Goal: Task Accomplishment & Management: Complete application form

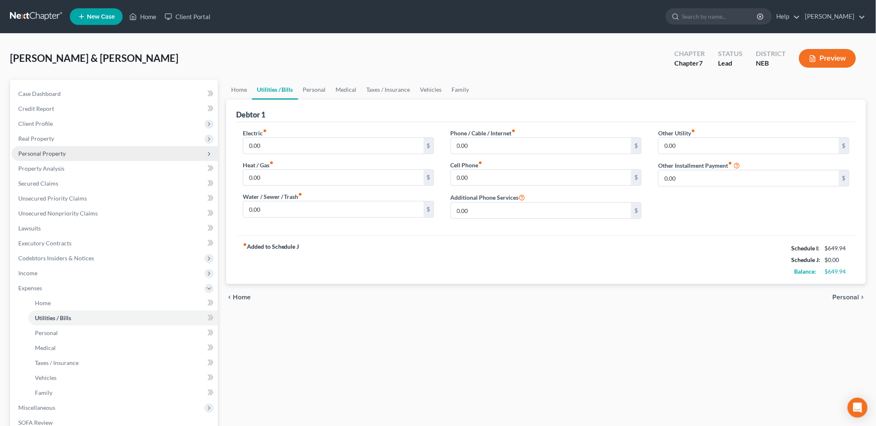
click at [124, 150] on span "Personal Property" at bounding box center [115, 153] width 206 height 15
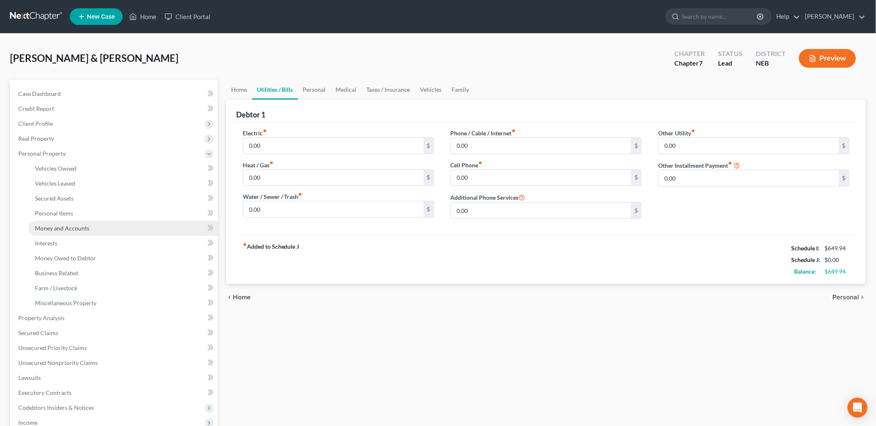
click at [92, 226] on link "Money and Accounts" at bounding box center [122, 228] width 189 height 15
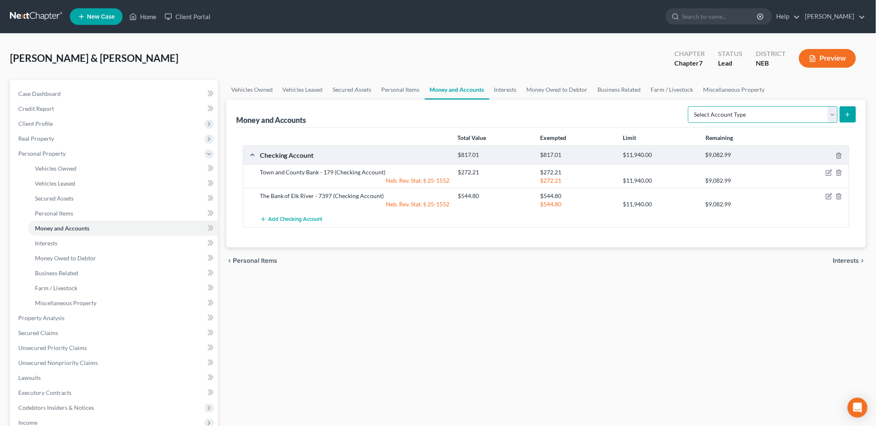
click at [744, 117] on select "Select Account Type Brokerage Cash on Hand Certificates of Deposit Checking Acc…" at bounding box center [763, 114] width 150 height 17
click at [57, 246] on span "Interests" at bounding box center [46, 243] width 22 height 7
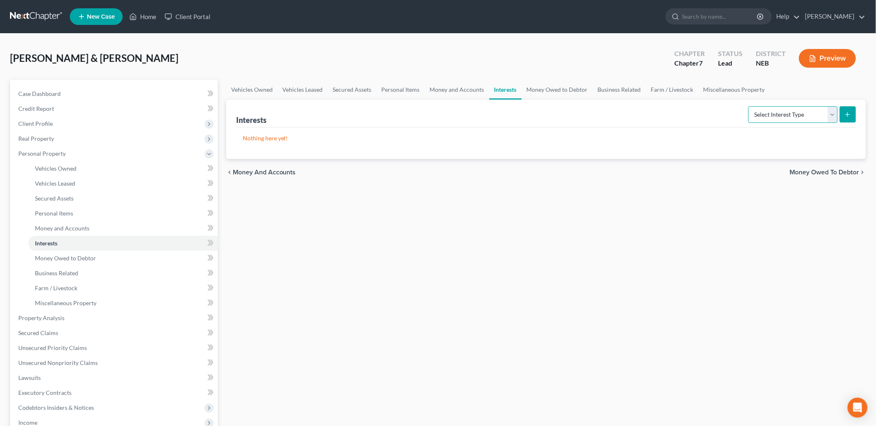
click at [797, 116] on select "Select Interest Type 401K Annuity Bond Education IRA Government Bond Government…" at bounding box center [792, 114] width 89 height 17
select select "ira"
click at [749, 106] on select "Select Interest Type 401K Annuity Bond Education IRA Government Bond Government…" at bounding box center [792, 114] width 89 height 17
click at [849, 114] on icon "submit" at bounding box center [847, 114] width 7 height 7
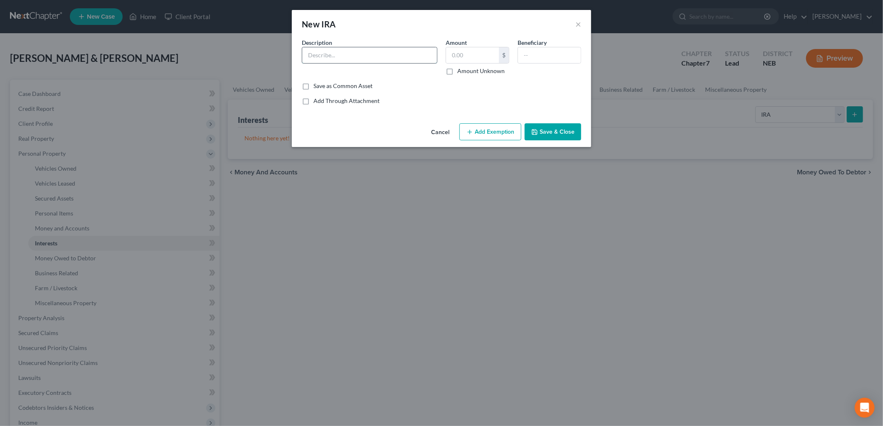
click at [381, 50] on input "text" at bounding box center [369, 55] width 135 height 16
type input "Primerica"
type input "211.17"
click at [474, 137] on button "Add Exemption" at bounding box center [490, 131] width 62 height 17
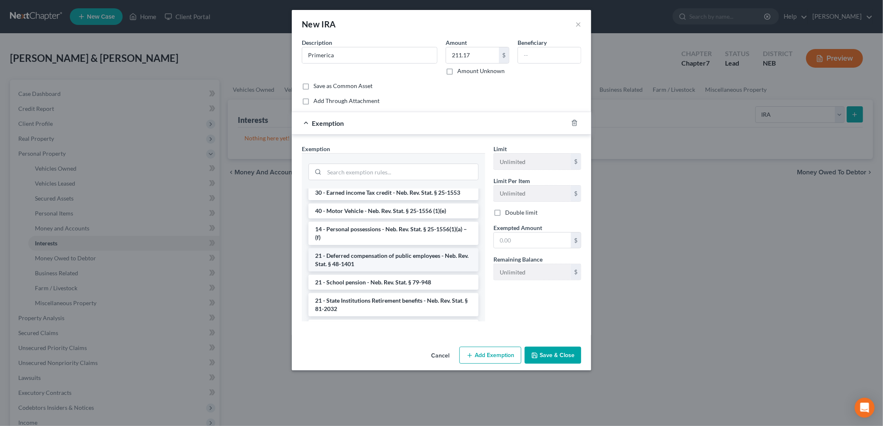
scroll to position [462, 0]
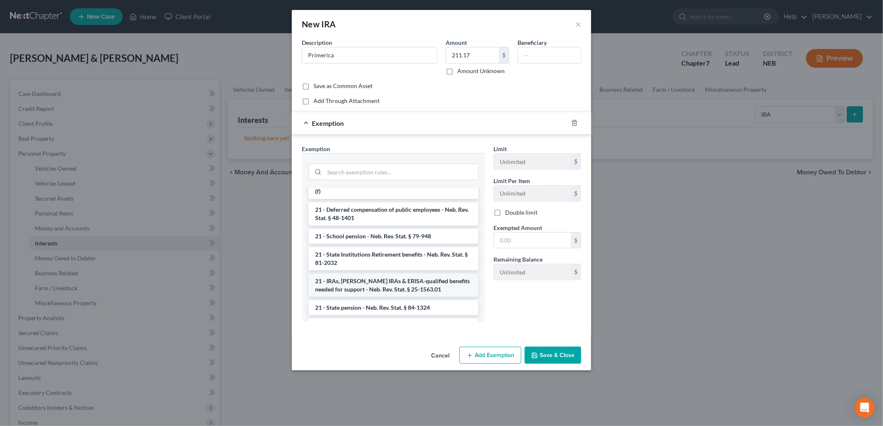
click at [398, 287] on li "21 - IRAs, [PERSON_NAME] IRAs & ERISA-qualified benefits needed for support - N…" at bounding box center [393, 285] width 170 height 23
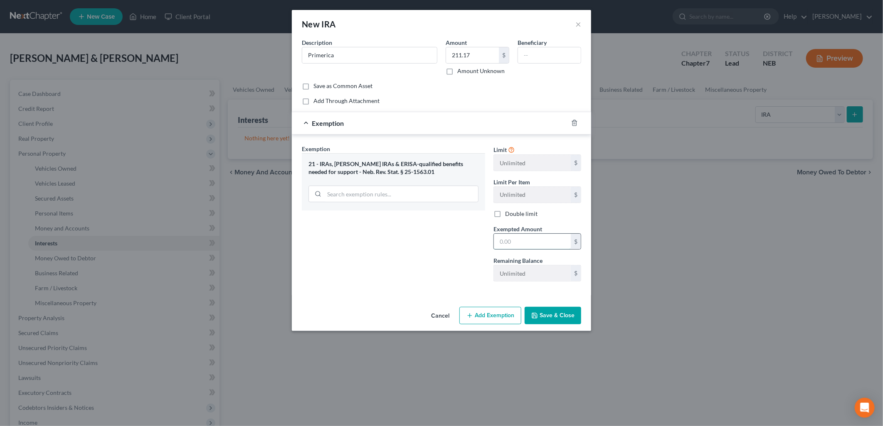
click at [520, 244] on input "text" at bounding box center [532, 242] width 77 height 16
type input "211.17"
click at [557, 310] on button "Save & Close" at bounding box center [552, 315] width 57 height 17
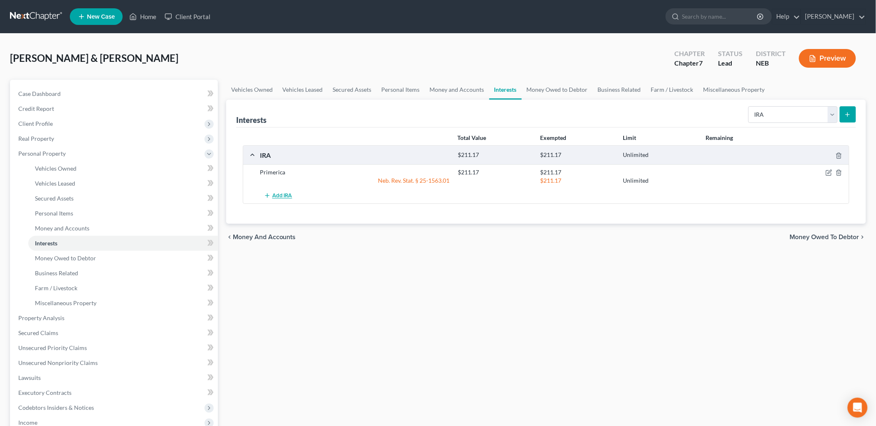
click at [282, 194] on span "Add IRA" at bounding box center [282, 196] width 20 height 7
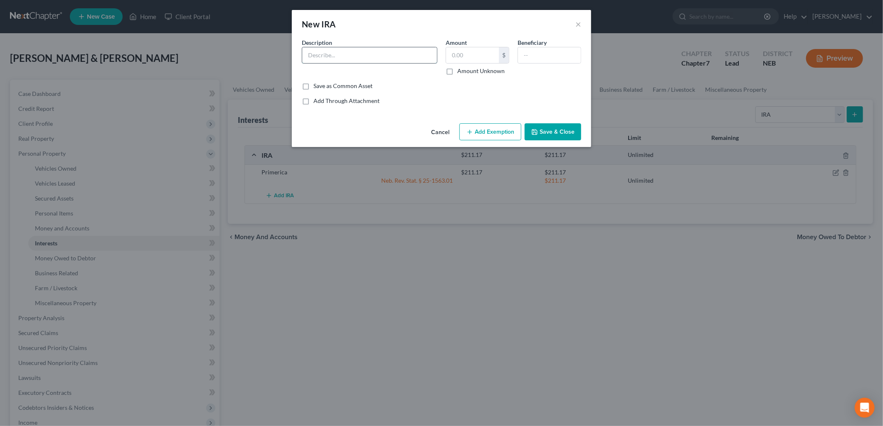
click at [384, 55] on input "text" at bounding box center [369, 55] width 135 height 16
type input "Primerica - 1110"
click at [463, 56] on input "text" at bounding box center [472, 55] width 53 height 16
type input "2"
type input "1"
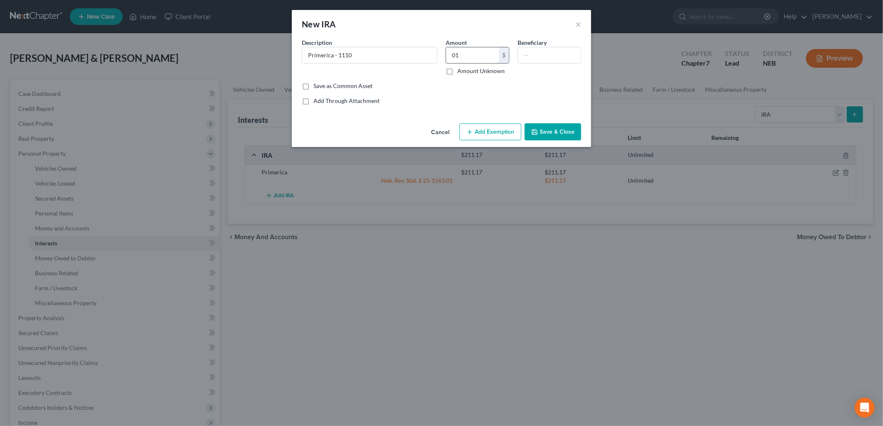
type input "0"
type input "19.24"
drag, startPoint x: 355, startPoint y: 56, endPoint x: 339, endPoint y: 57, distance: 16.2
click at [339, 57] on input "Primerica - 1110" at bounding box center [369, 55] width 135 height 16
type input "Primerica - 1209"
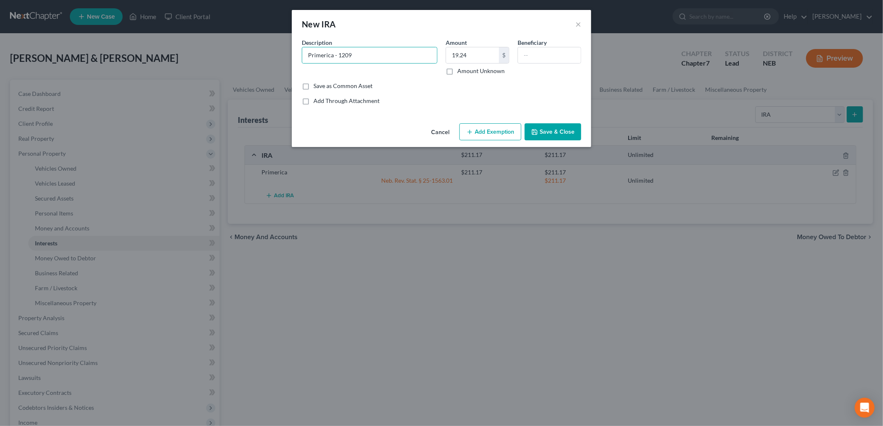
click at [492, 130] on button "Add Exemption" at bounding box center [490, 131] width 62 height 17
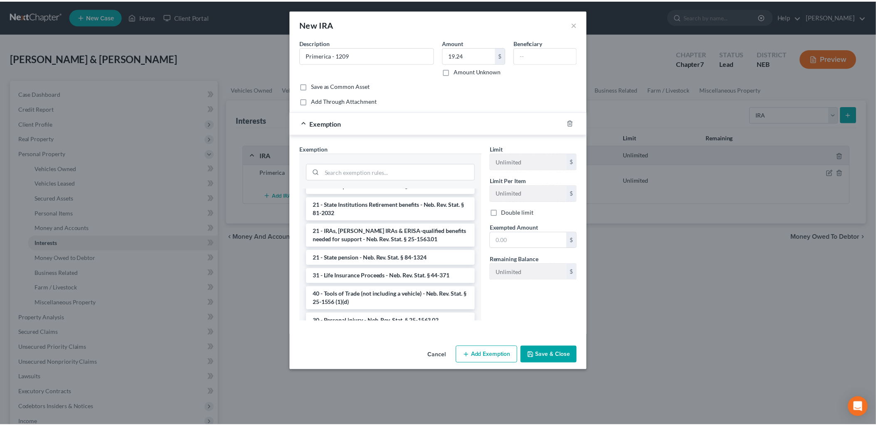
scroll to position [465, 0]
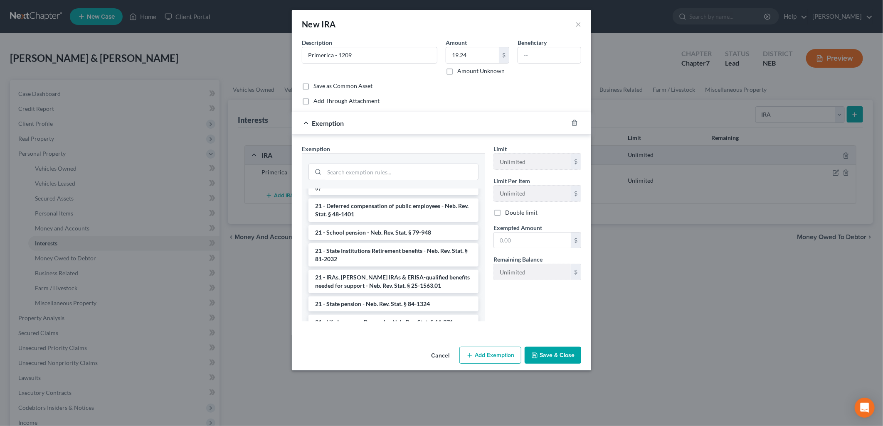
click at [404, 283] on li "21 - IRAs, [PERSON_NAME] IRAs & ERISA-qualified benefits needed for support - N…" at bounding box center [393, 281] width 170 height 23
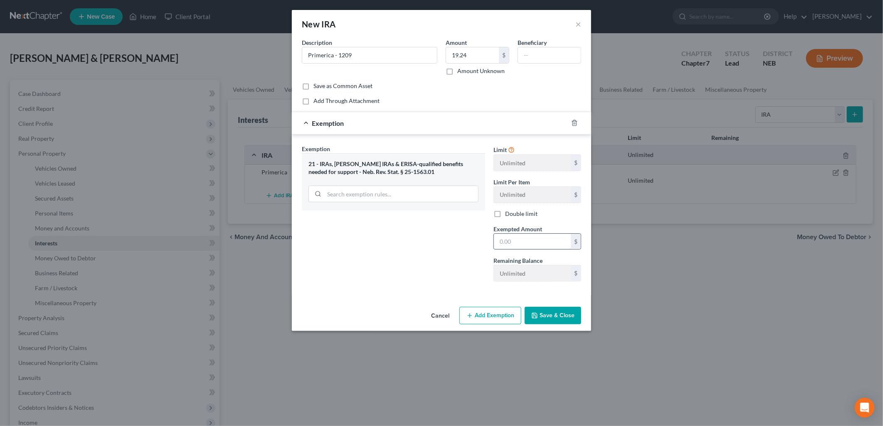
click at [545, 240] on input "text" at bounding box center [532, 242] width 77 height 16
type input "19.24"
click at [570, 321] on button "Save & Close" at bounding box center [552, 315] width 57 height 17
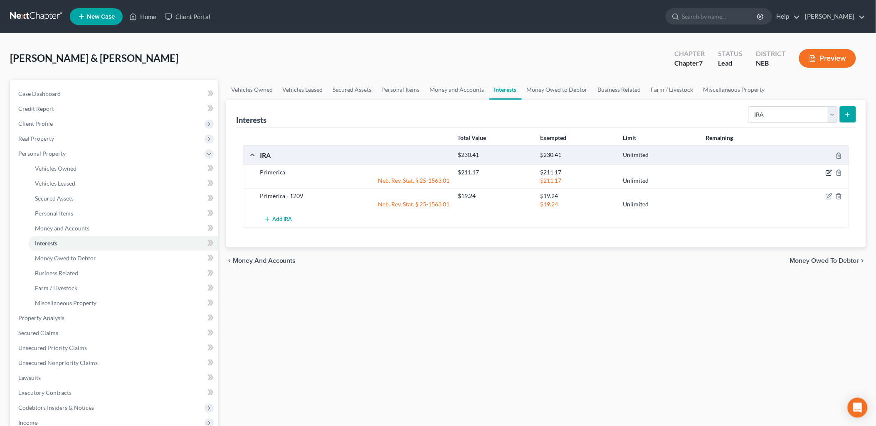
click at [828, 172] on icon "button" at bounding box center [829, 172] width 4 height 4
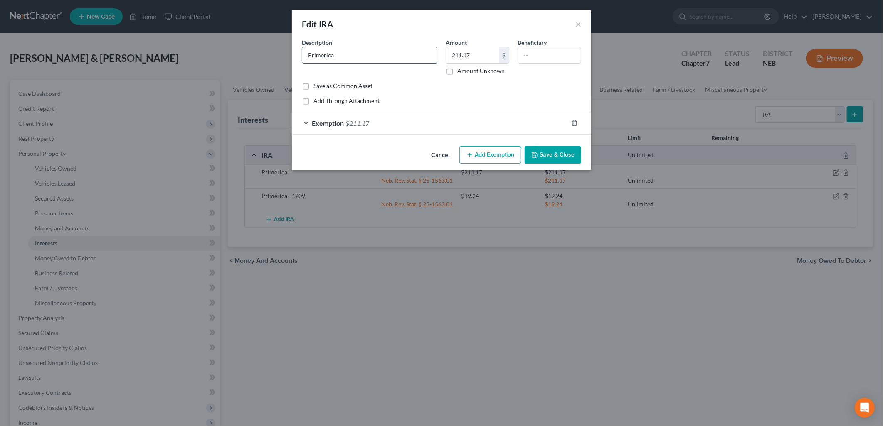
click at [383, 52] on input "Primerica" at bounding box center [369, 55] width 135 height 16
type input "Primerica - 1110"
click at [552, 153] on button "Save & Close" at bounding box center [552, 154] width 57 height 17
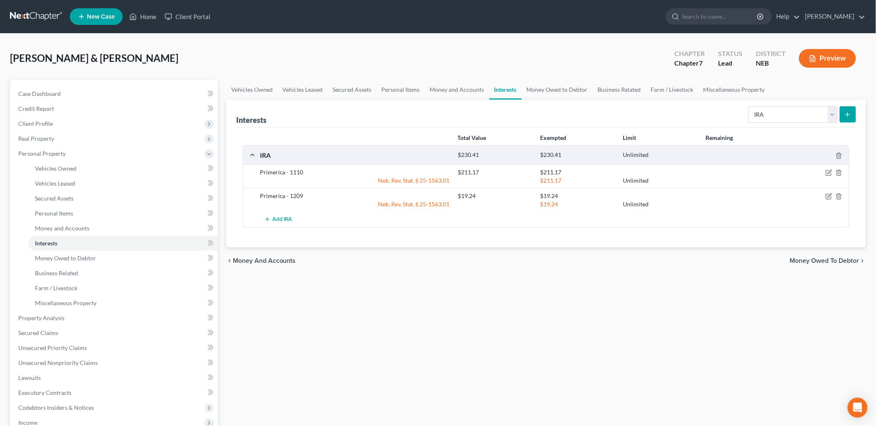
click at [491, 289] on div "Vehicles Owned Vehicles Leased Secured Assets Personal Items Money and Accounts…" at bounding box center [546, 320] width 648 height 480
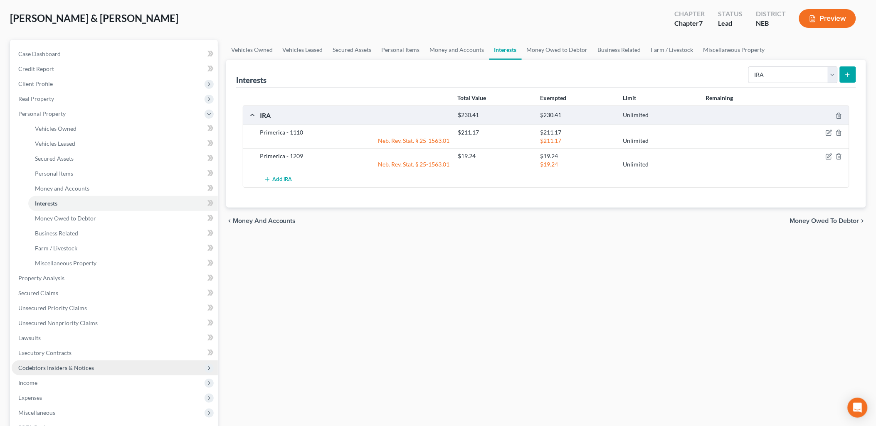
scroll to position [92, 0]
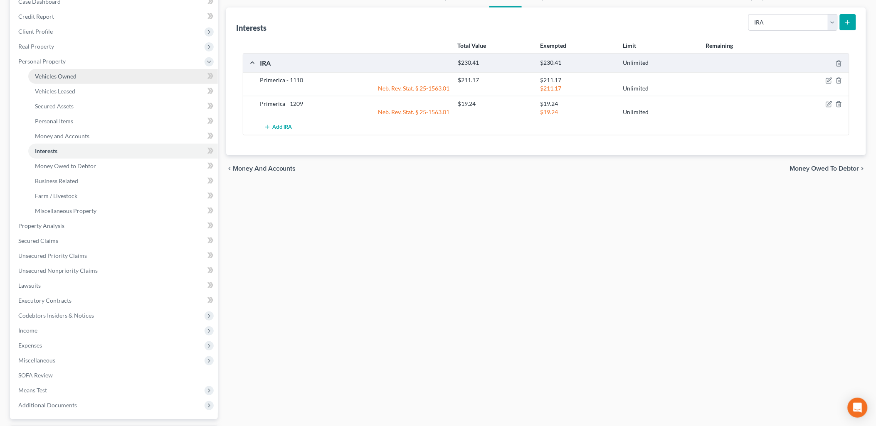
click at [209, 59] on icon at bounding box center [209, 62] width 7 height 7
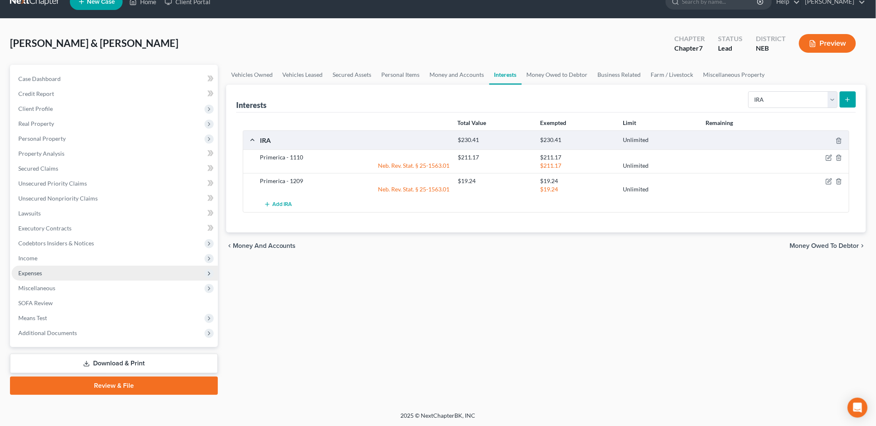
scroll to position [14, 0]
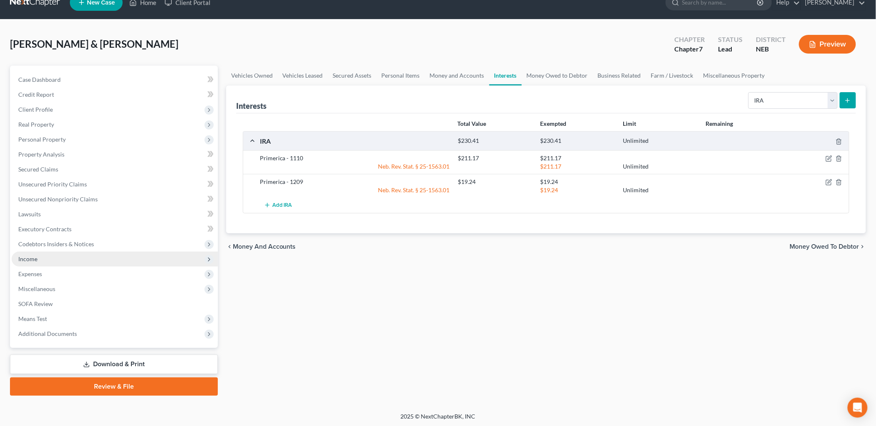
click at [30, 256] on span "Income" at bounding box center [27, 259] width 19 height 7
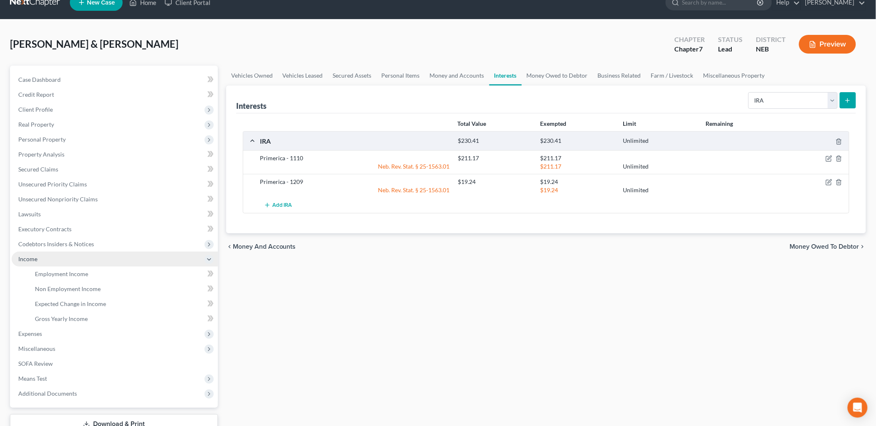
scroll to position [74, 0]
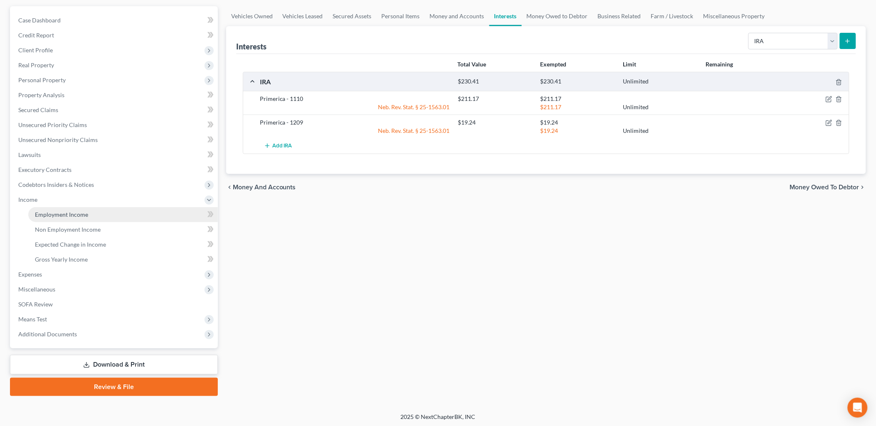
click at [56, 215] on span "Employment Income" at bounding box center [61, 214] width 53 height 7
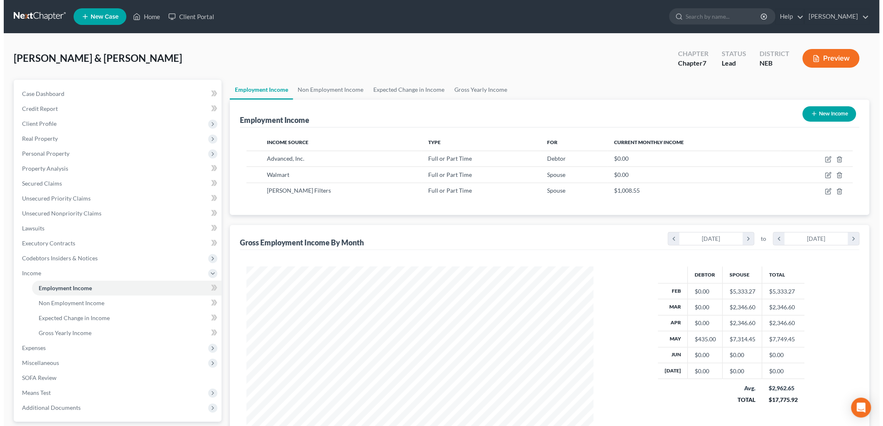
scroll to position [173, 364]
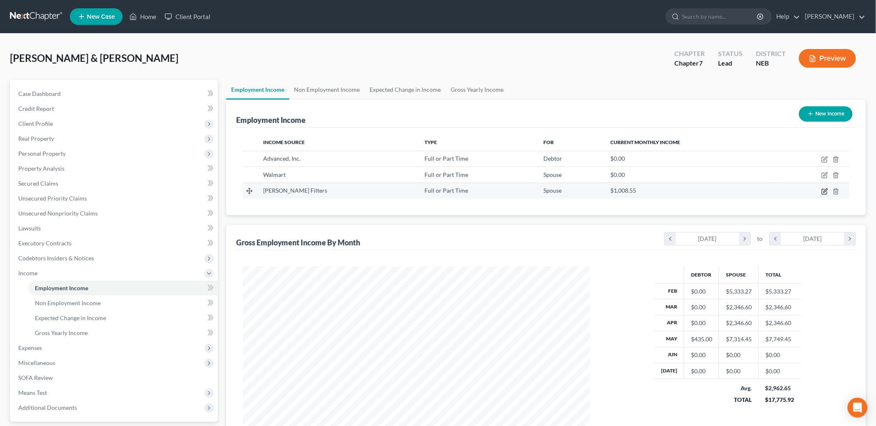
click at [823, 190] on icon "button" at bounding box center [824, 191] width 7 height 7
select select "0"
select select "36"
select select "0"
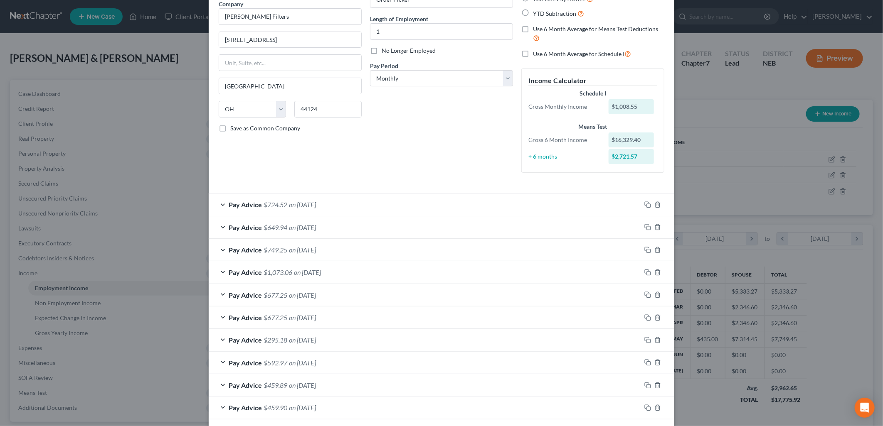
scroll to position [92, 0]
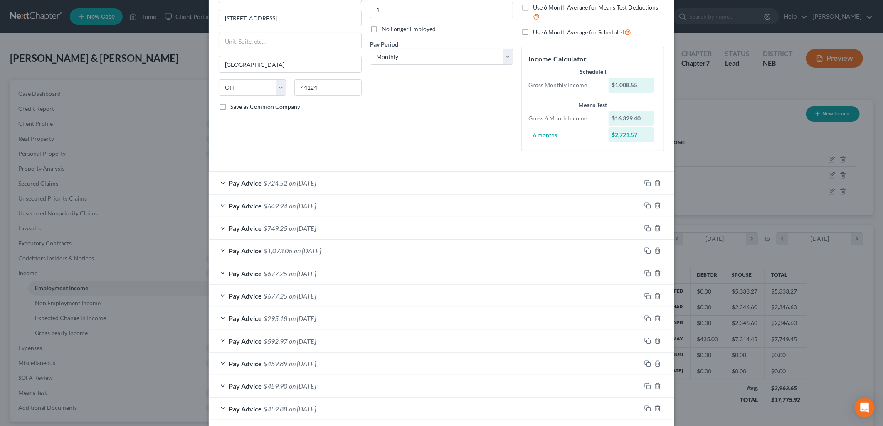
click at [406, 253] on div "Pay Advice $1,073.06 on [DATE]" at bounding box center [425, 251] width 432 height 22
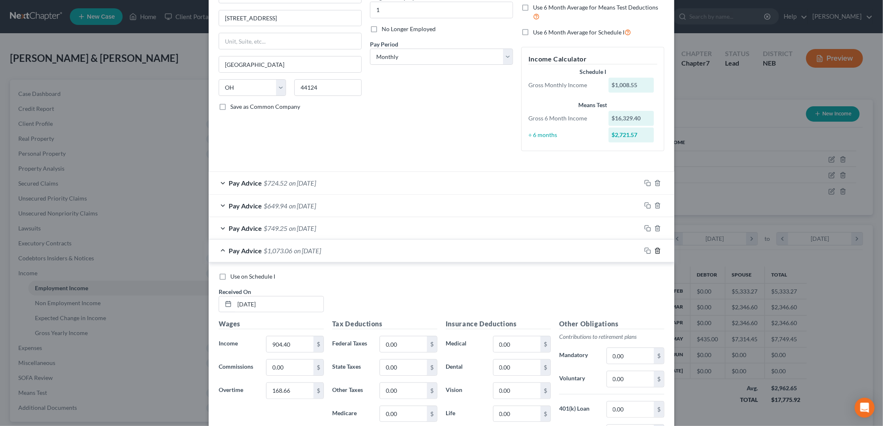
click at [654, 251] on icon "button" at bounding box center [657, 251] width 7 height 7
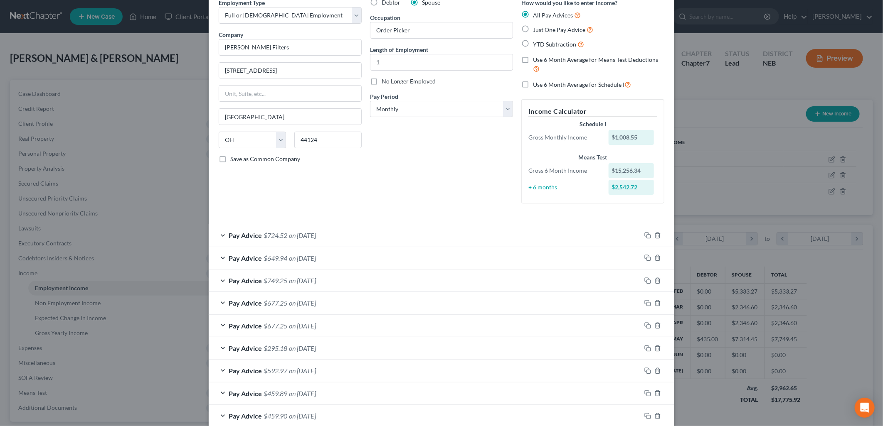
scroll to position [0, 0]
